Goal: Task Accomplishment & Management: Use online tool/utility

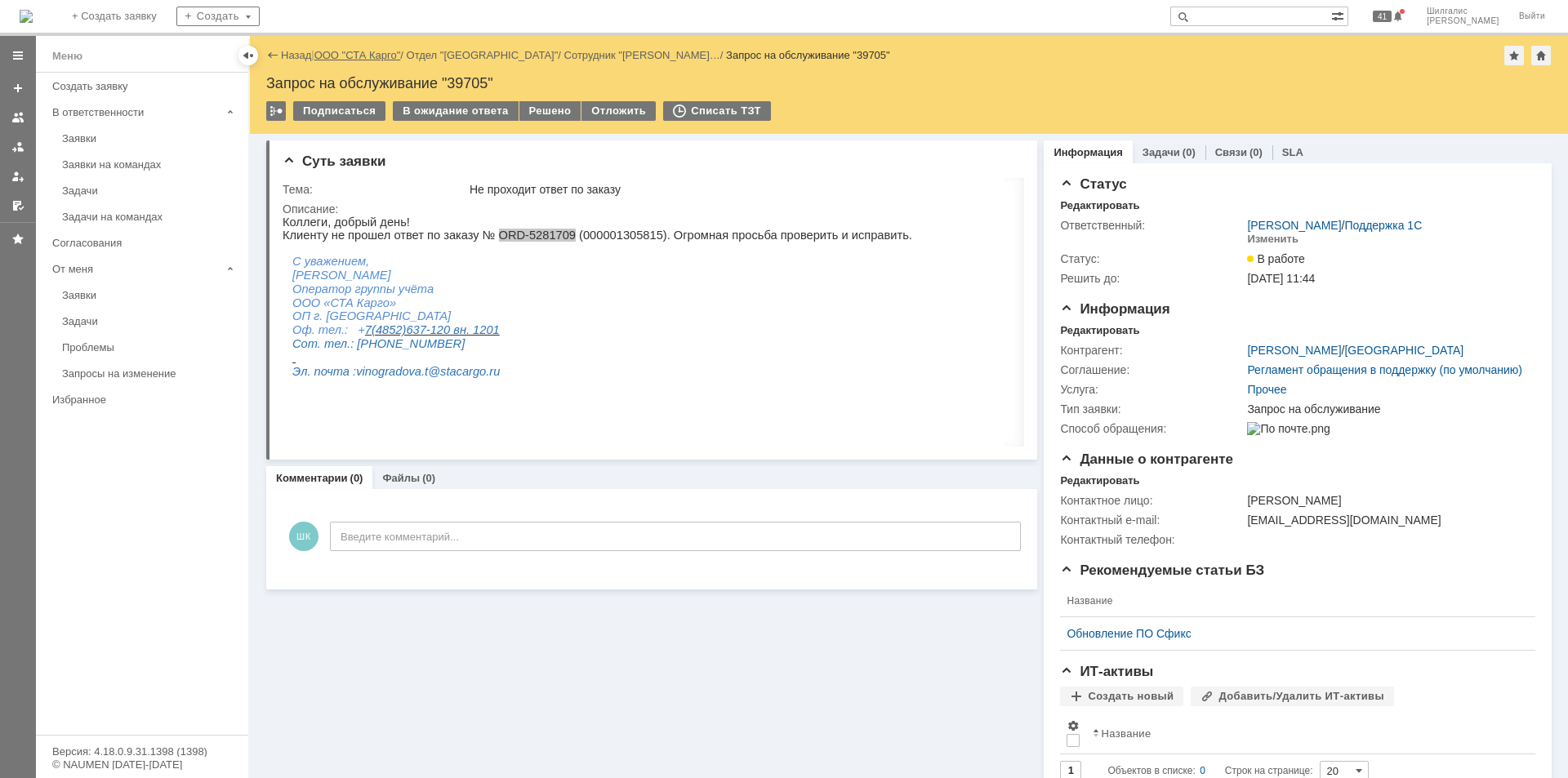
click at [363, 56] on link "ООО "СТА Карго"" at bounding box center [357, 55] width 86 height 13
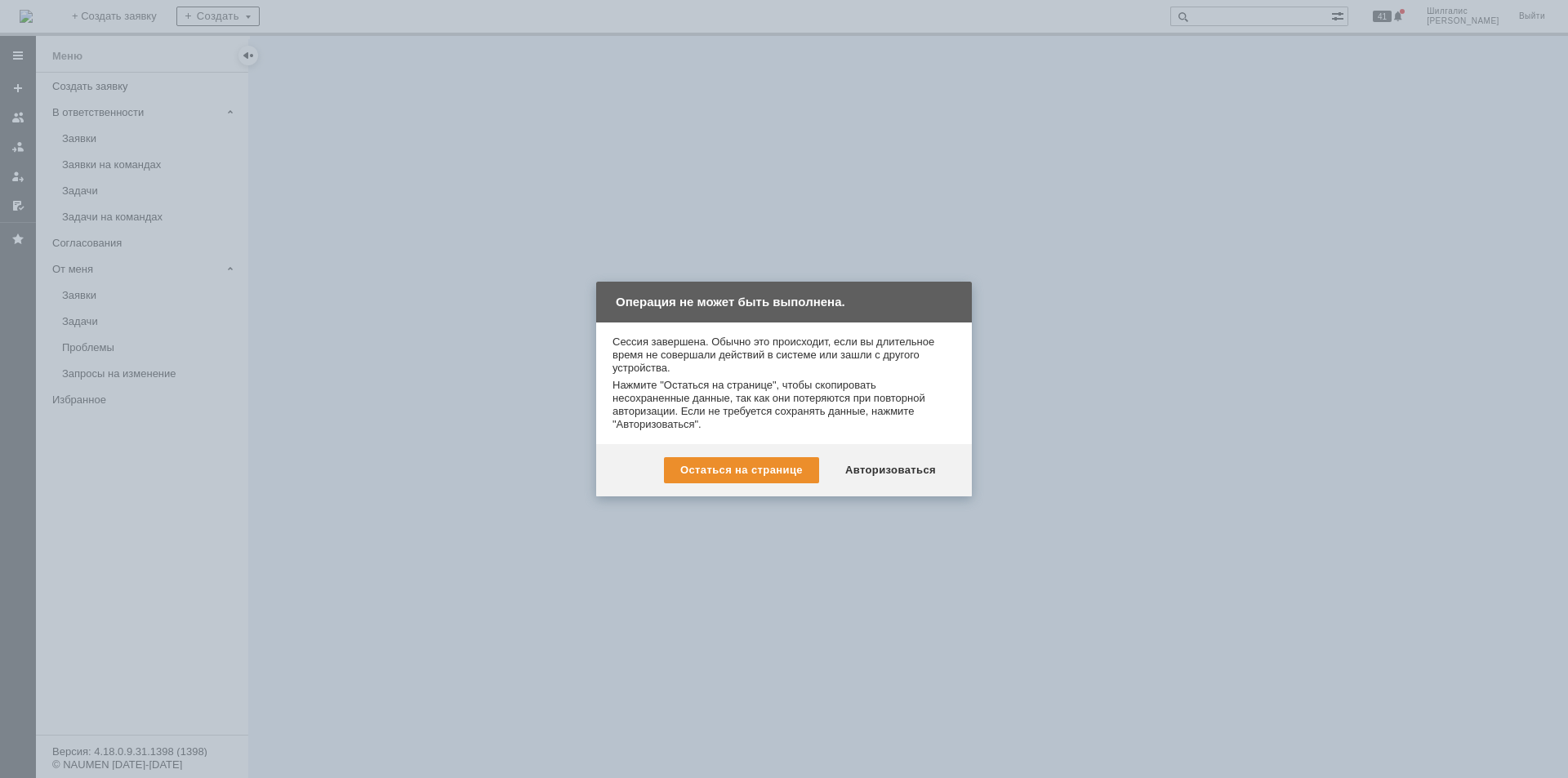
click at [877, 471] on div "Авторизоваться" at bounding box center [890, 470] width 123 height 26
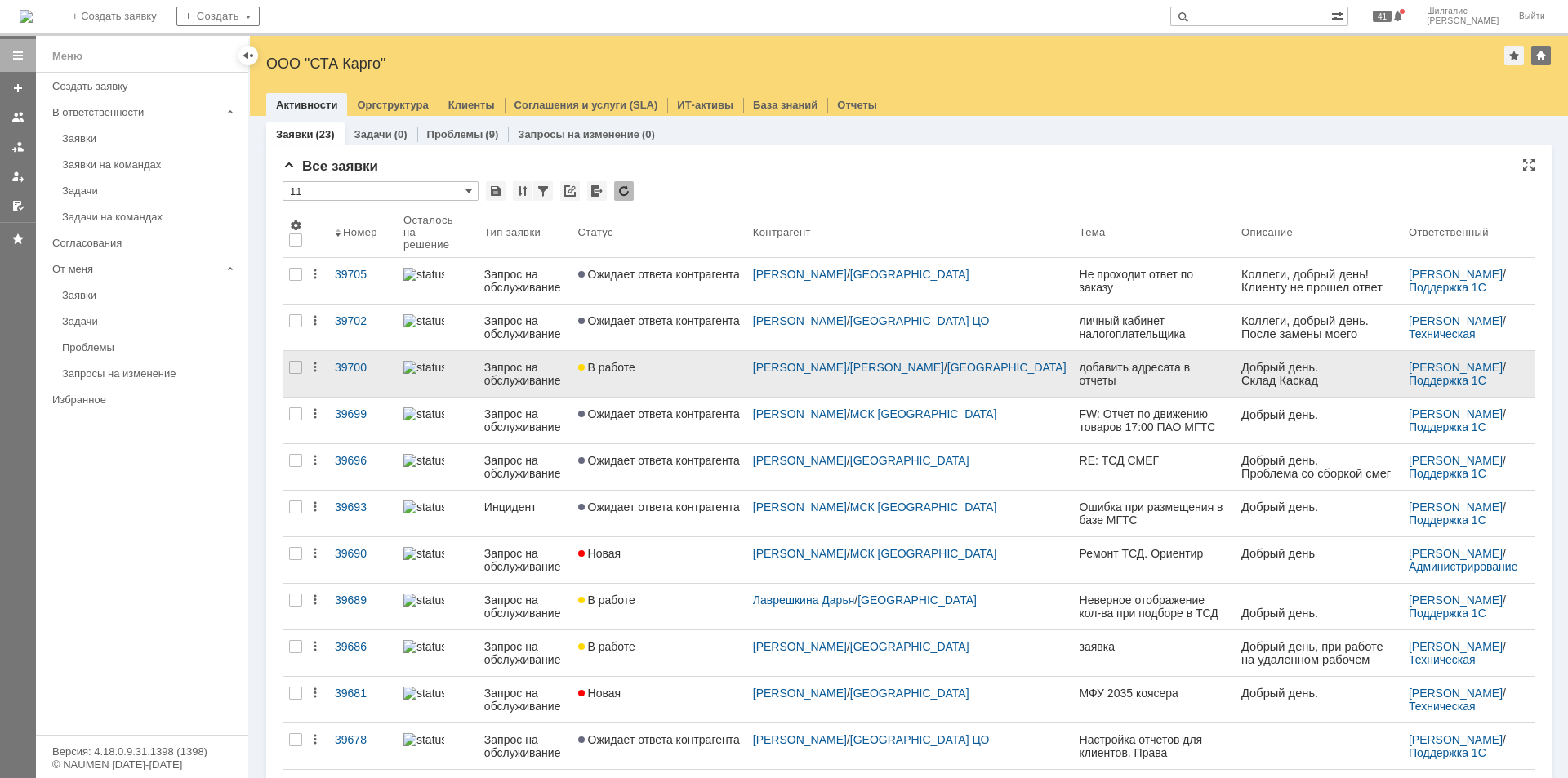
click at [689, 361] on div "В работе" at bounding box center [658, 367] width 161 height 13
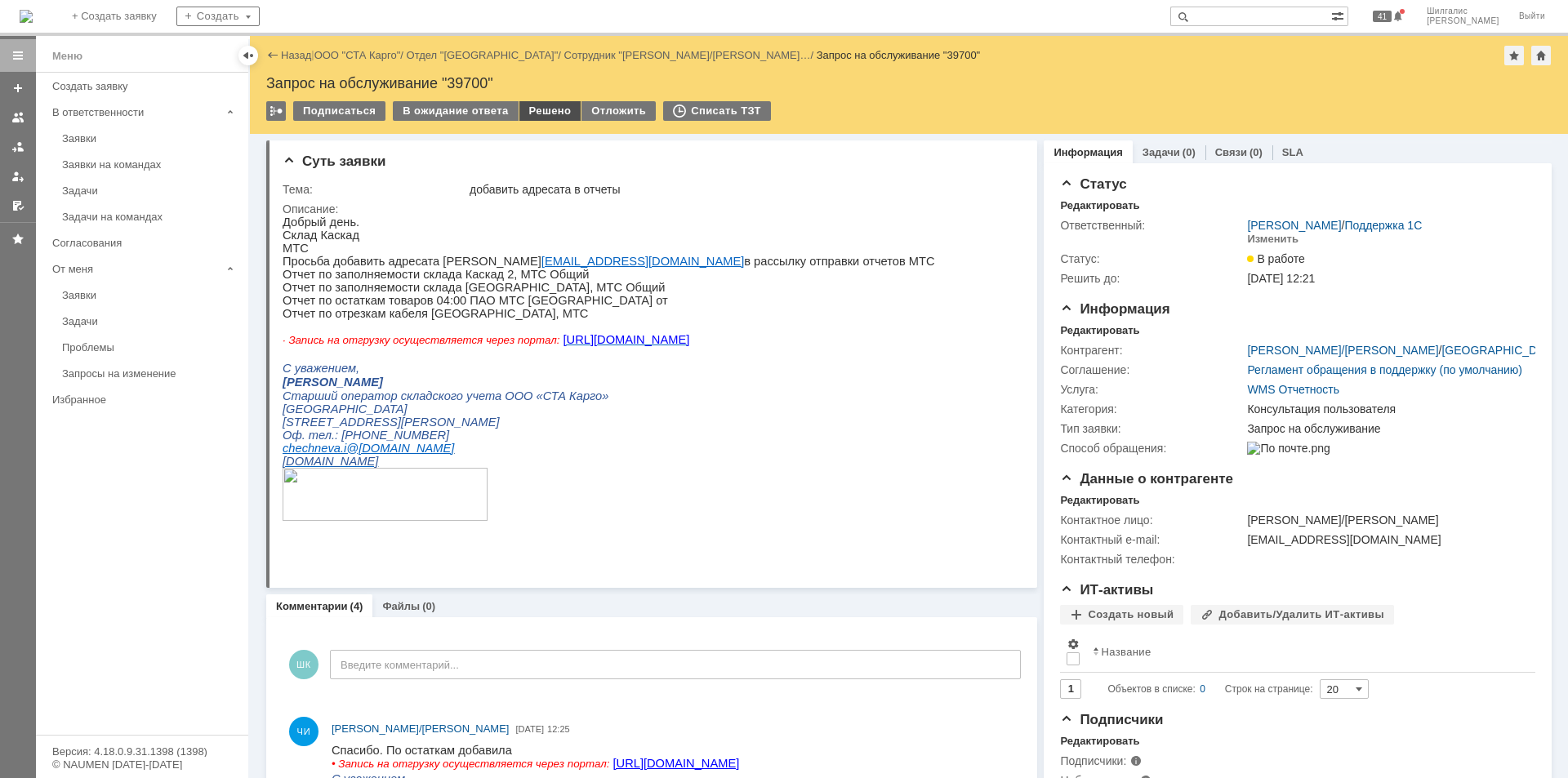
click at [546, 110] on div "Решено" at bounding box center [551, 110] width 62 height 19
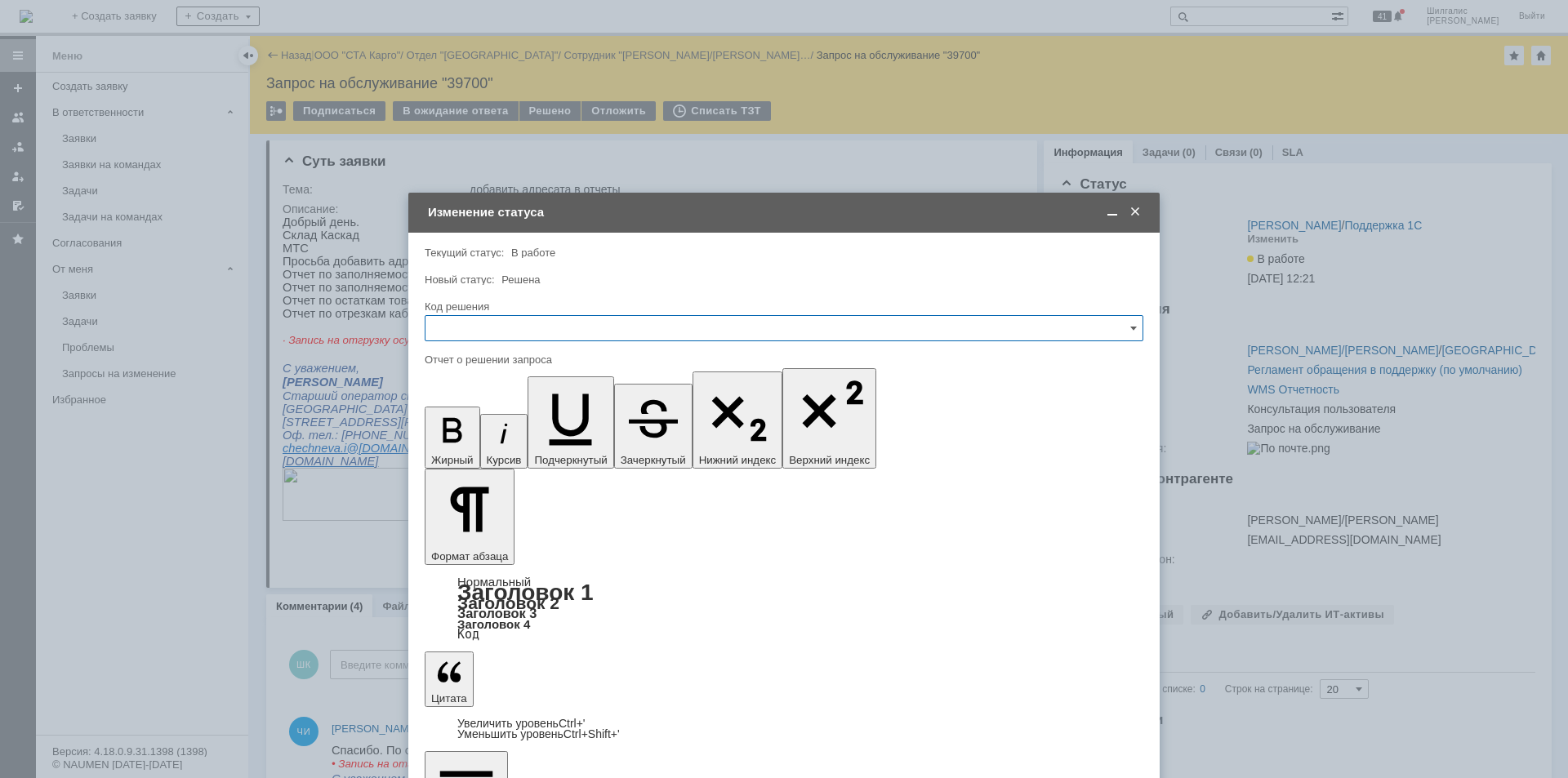
click at [491, 322] on input "text" at bounding box center [784, 328] width 719 height 26
click at [471, 537] on div "Решено" at bounding box center [784, 546] width 717 height 26
type input "Решено"
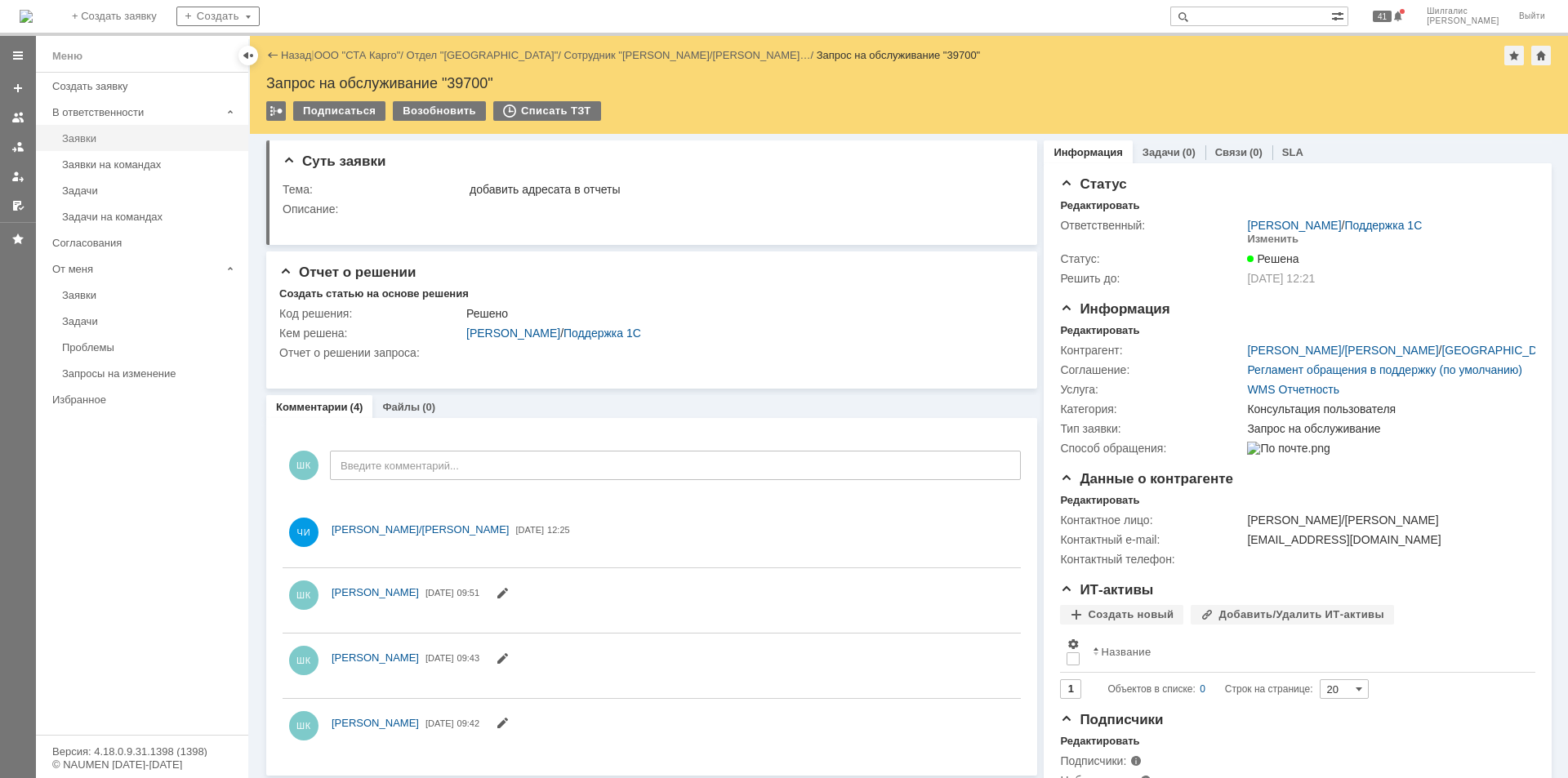
click at [79, 135] on div "Заявки" at bounding box center [150, 138] width 177 height 13
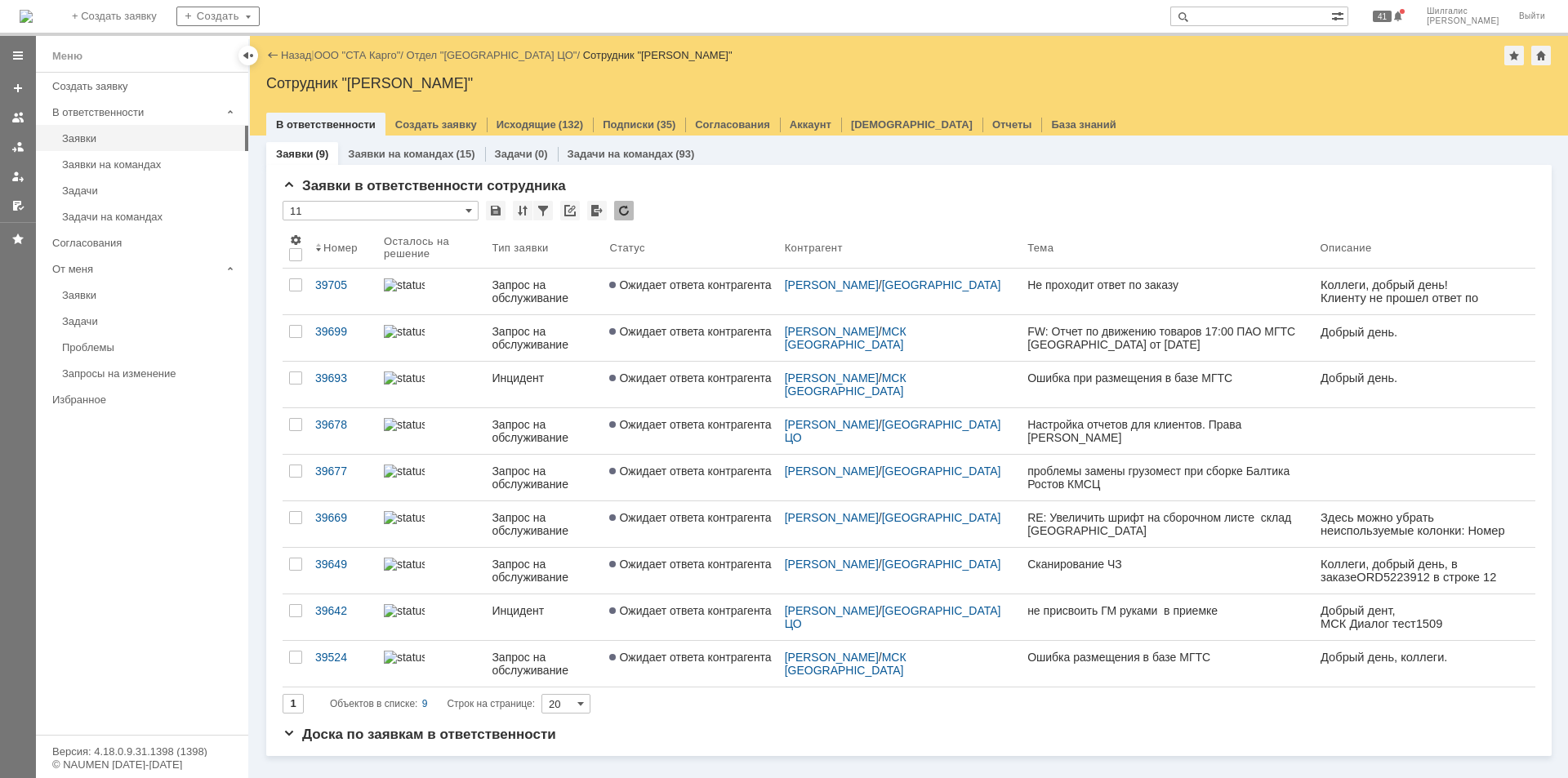
click at [382, 52] on link "ООО "СТА Карго"" at bounding box center [357, 55] width 86 height 13
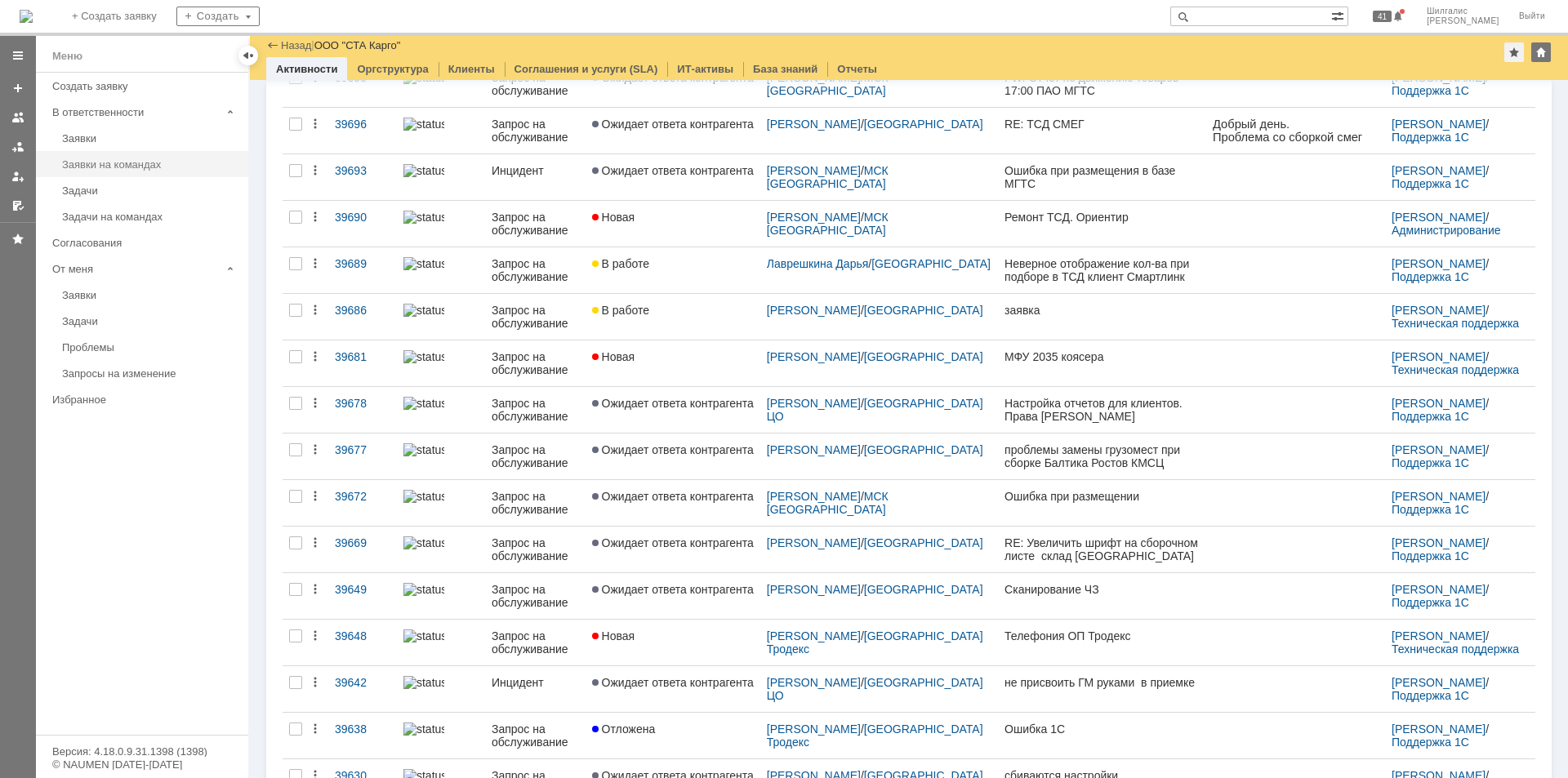
click at [153, 155] on link "Заявки на командах" at bounding box center [150, 165] width 189 height 25
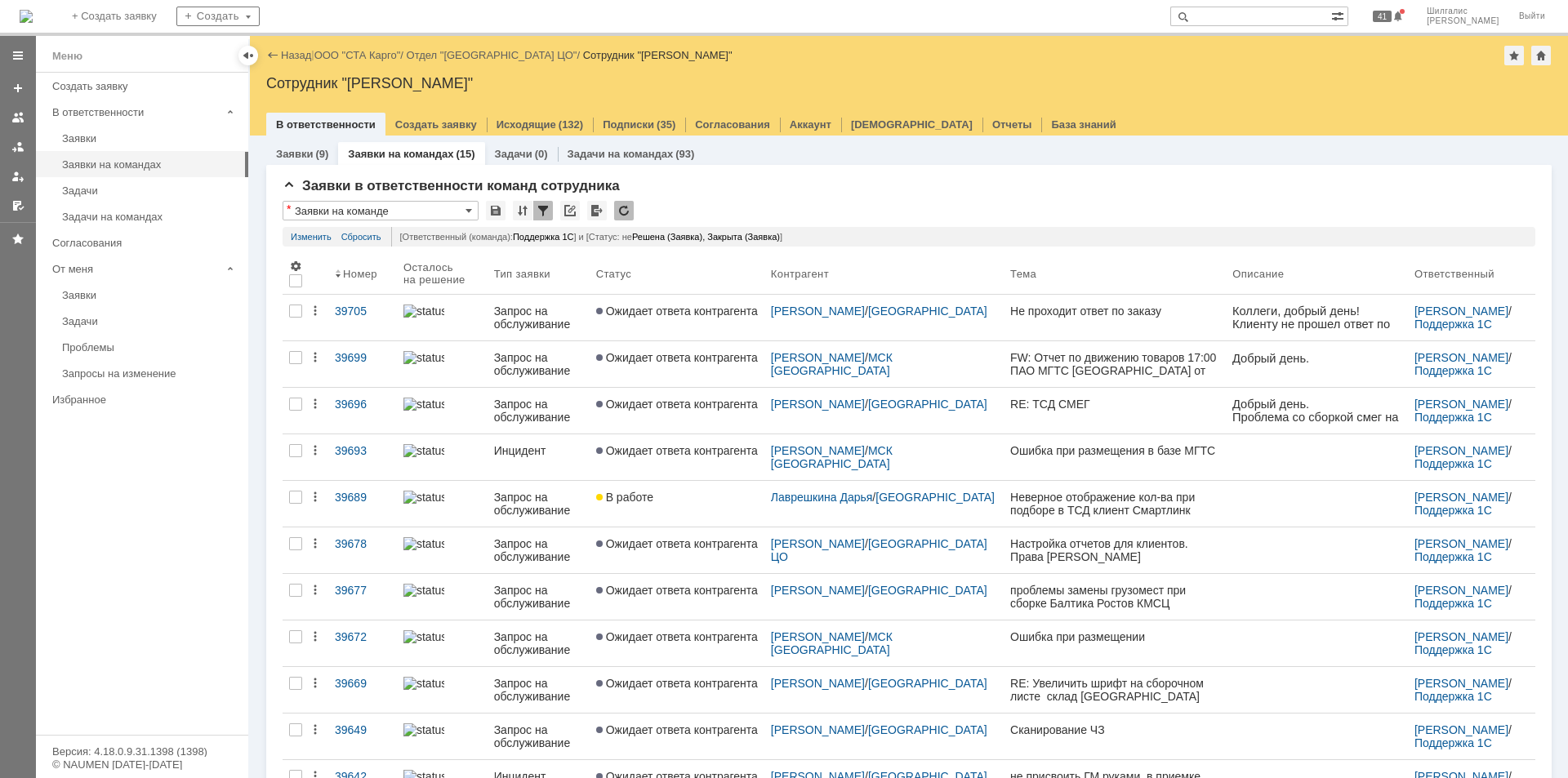
click at [738, 175] on div "Заявки в ответственности команд сотрудника * Заявки на команде Результаты поиск…" at bounding box center [909, 598] width 1285 height 868
